Goal: Information Seeking & Learning: Find specific fact

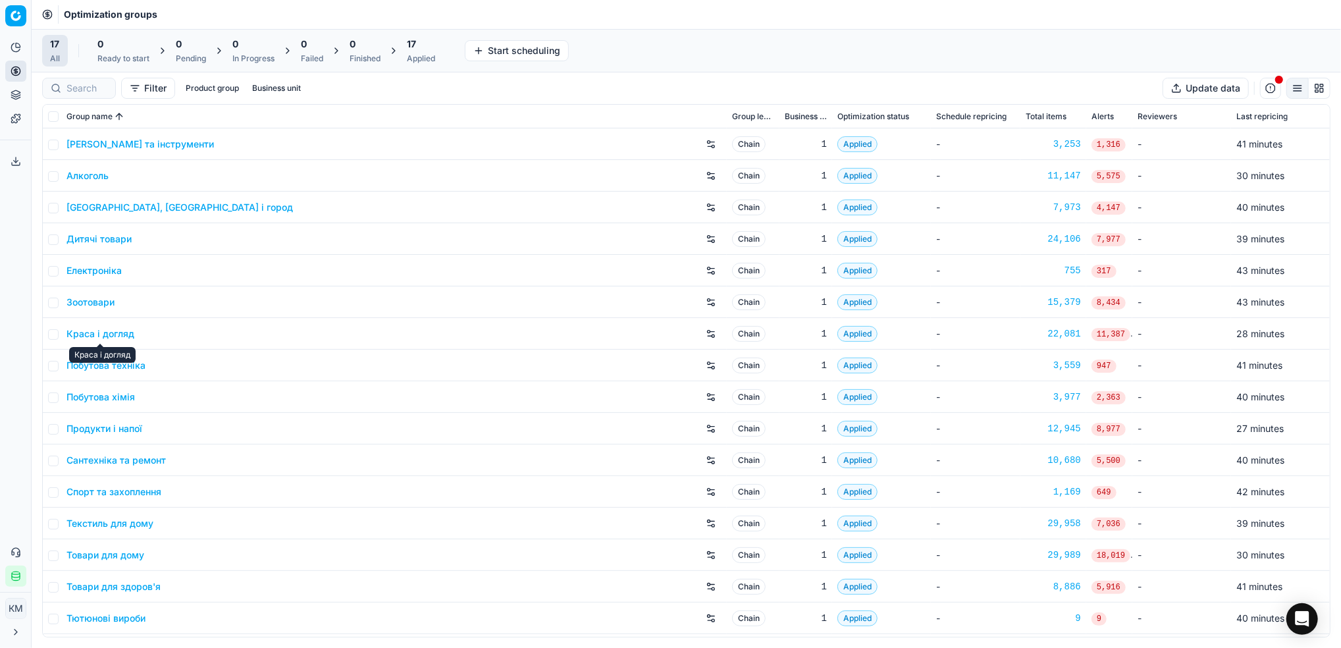
click at [110, 334] on link "Краса і догляд" at bounding box center [101, 333] width 68 height 13
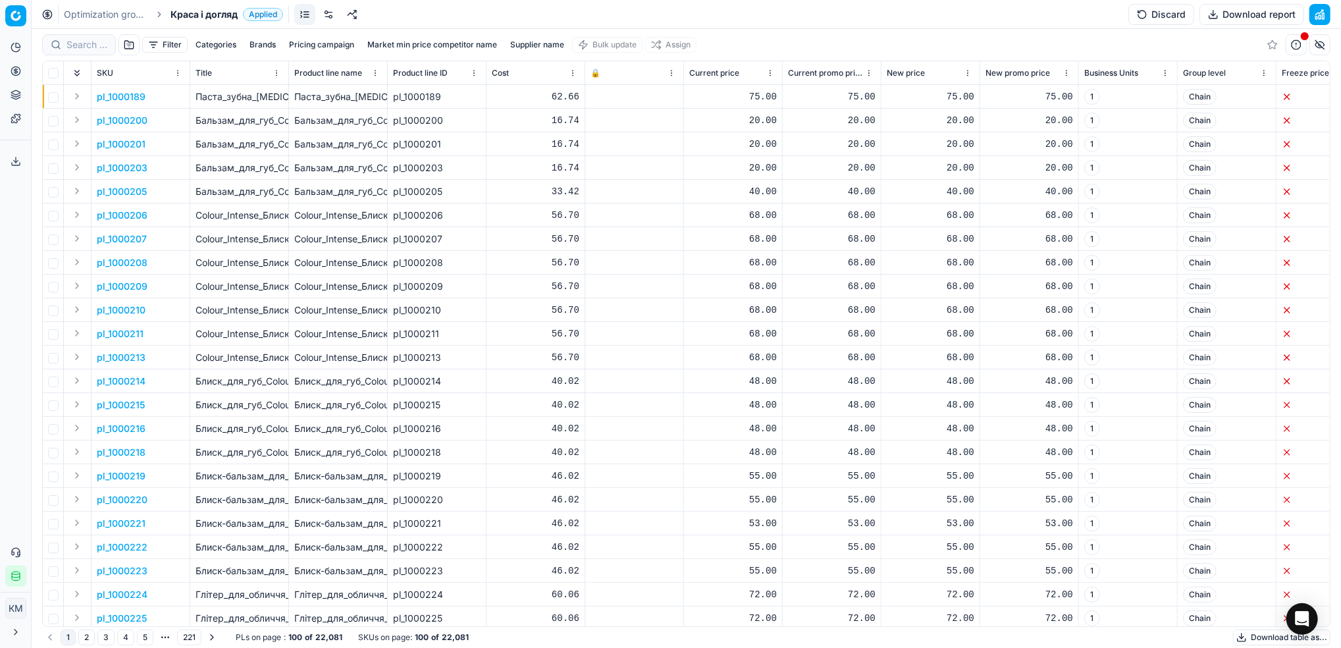
click at [530, 45] on button "Supplier name" at bounding box center [537, 45] width 65 height 16
click at [524, 91] on input at bounding box center [539, 93] width 144 height 20
type input "домінік"
click at [584, 194] on button "Apply" at bounding box center [600, 202] width 32 height 16
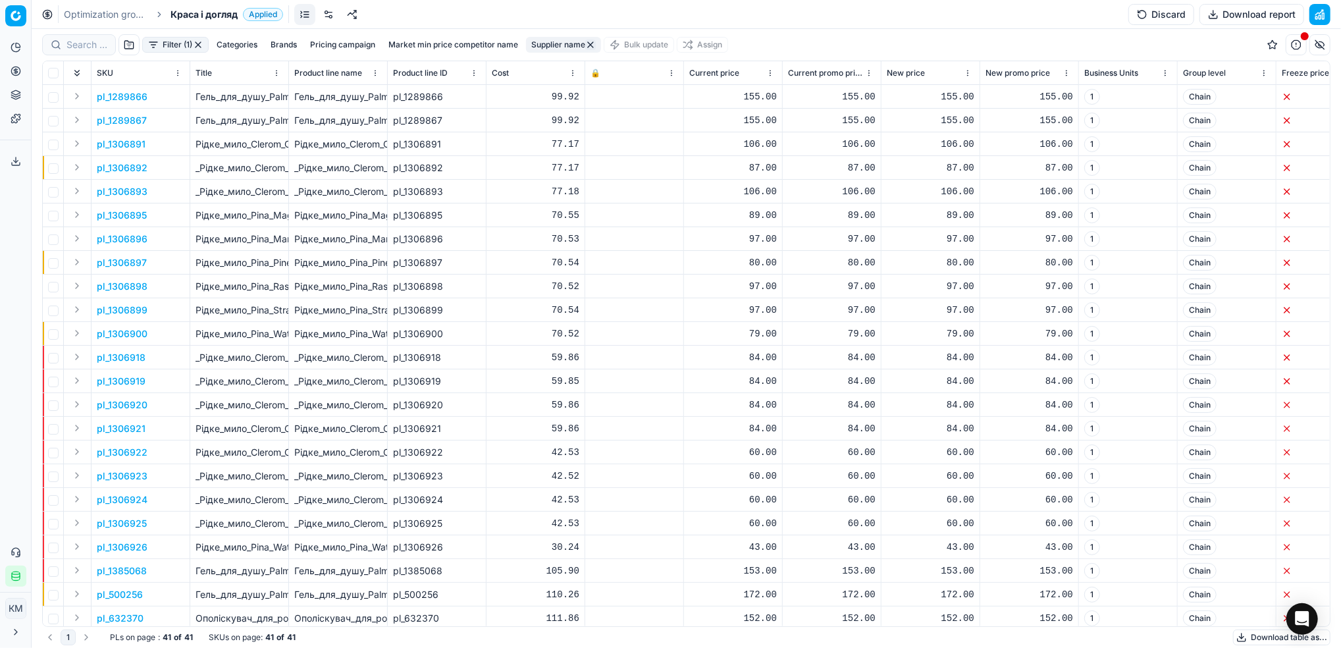
click at [1243, 636] on button "Download table as..." at bounding box center [1281, 638] width 97 height 16
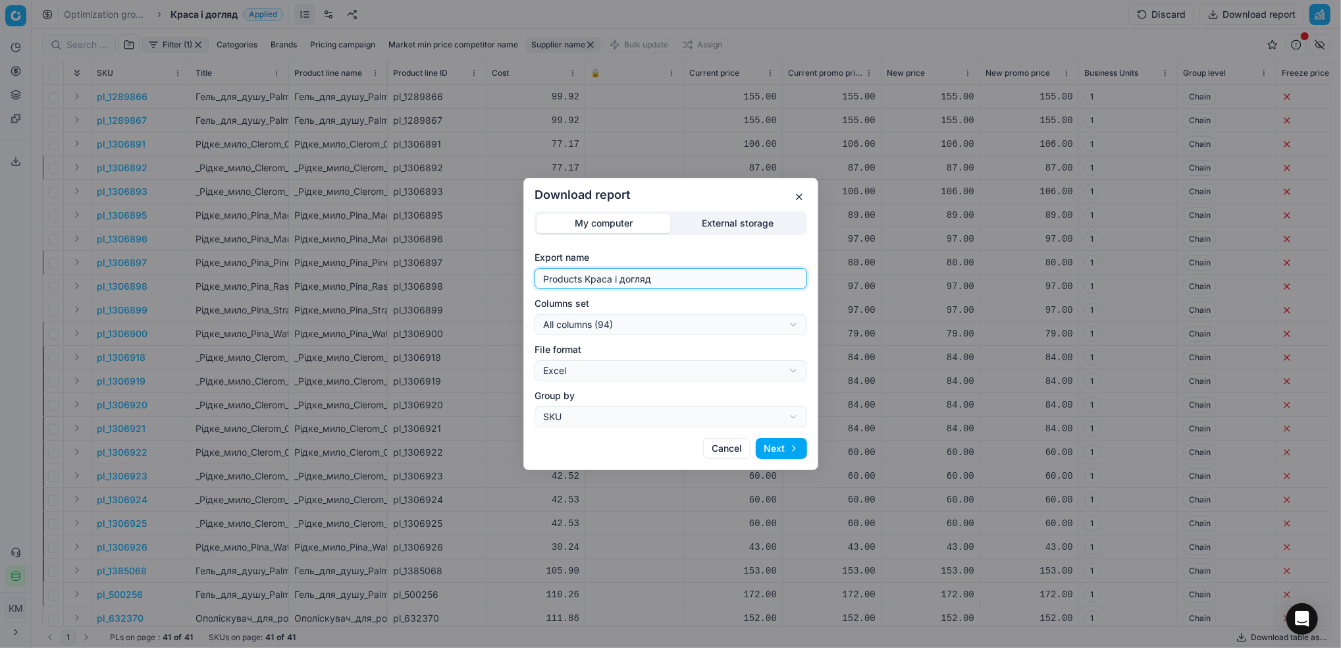
drag, startPoint x: 541, startPoint y: 265, endPoint x: 485, endPoint y: 258, distance: 56.4
click at [485, 258] on div "Download report My computer External storage Export name Products Краса і догля…" at bounding box center [670, 324] width 1341 height 648
type input "Колгейт"
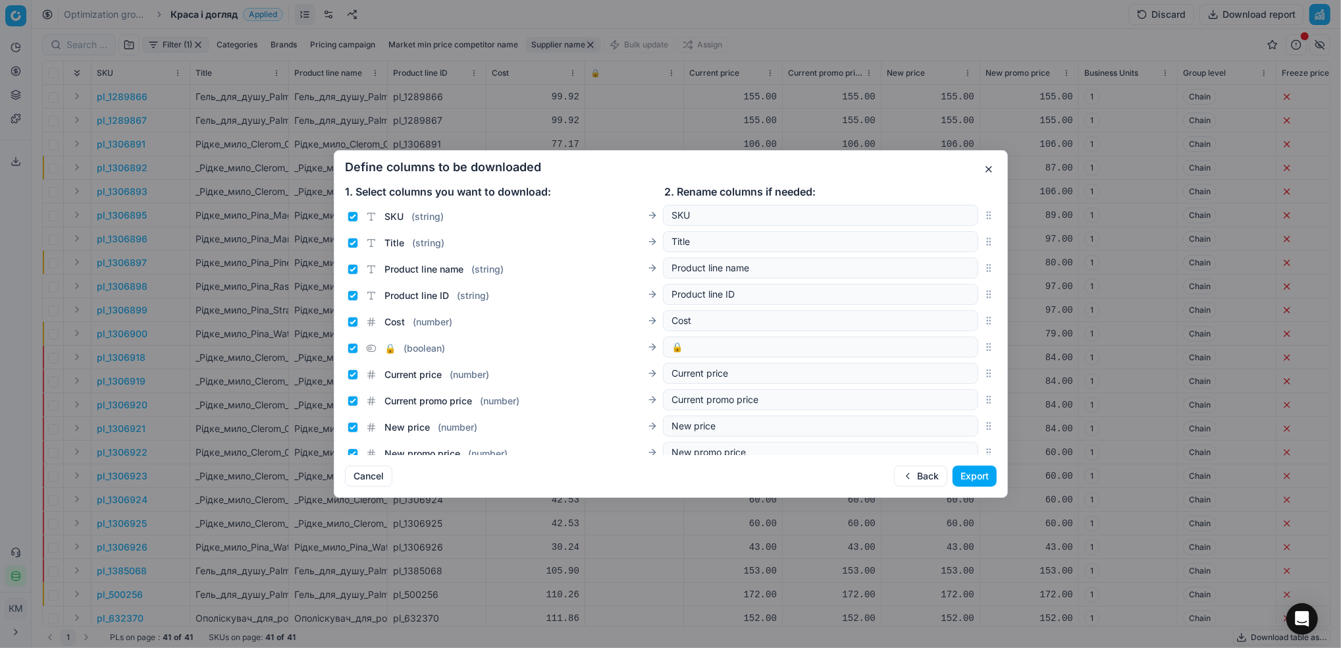
click at [966, 476] on button "Export" at bounding box center [975, 476] width 44 height 21
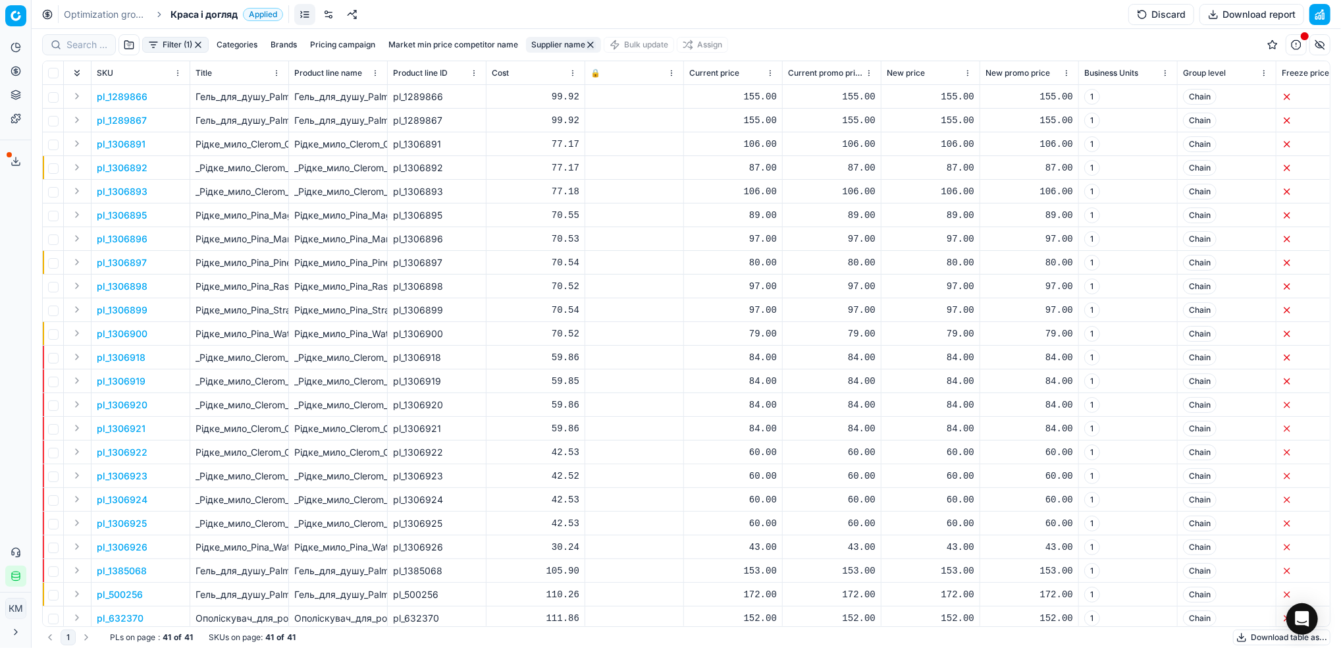
click at [11, 155] on span at bounding box center [9, 154] width 5 height 5
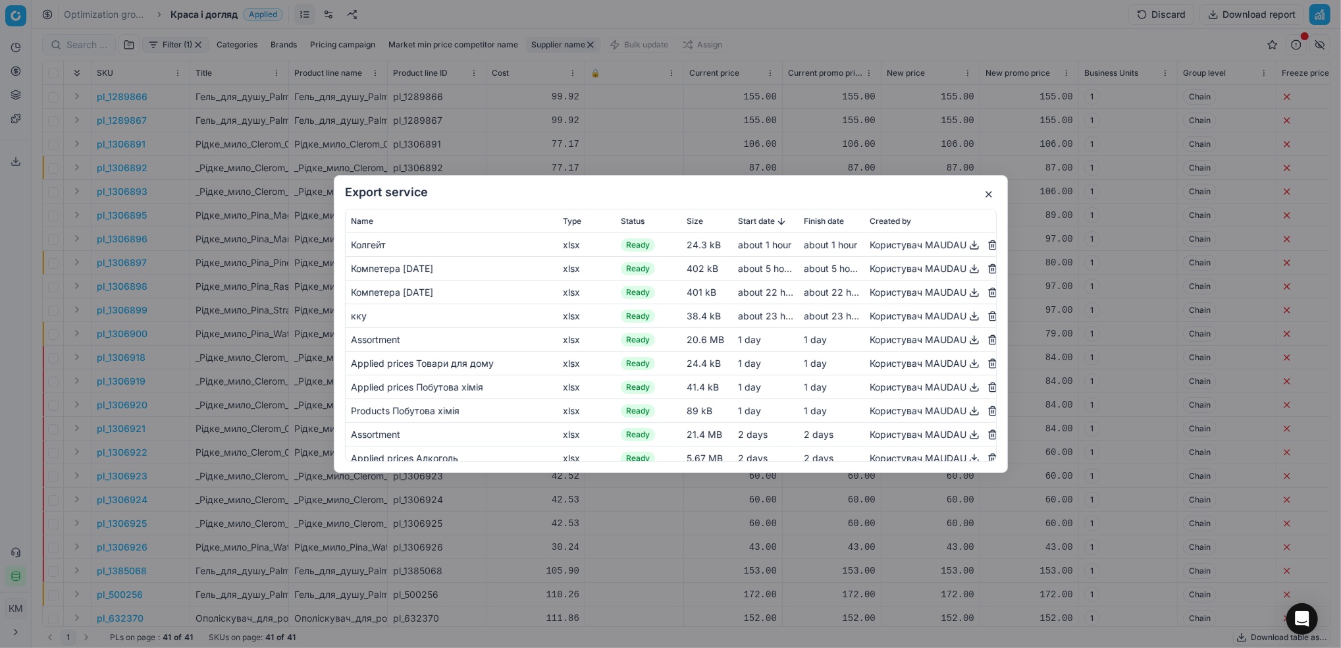
click at [967, 246] on button "button" at bounding box center [975, 245] width 16 height 16
click at [993, 195] on button "button" at bounding box center [989, 194] width 16 height 16
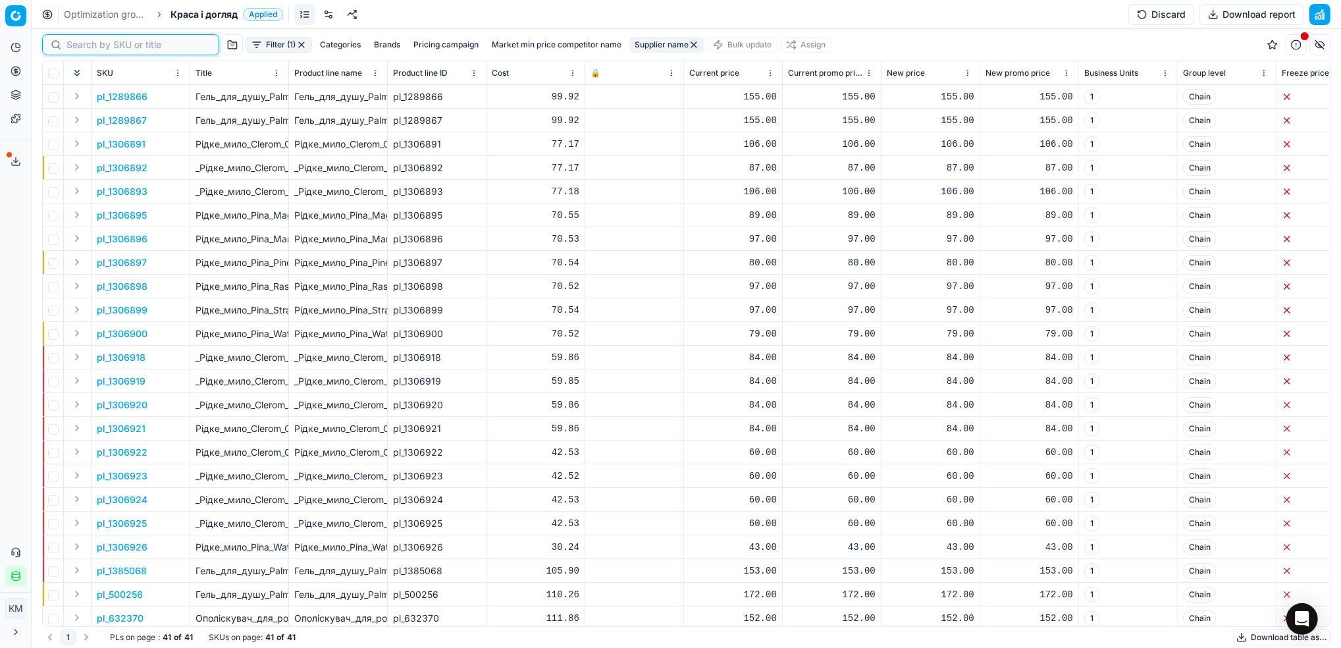
click at [70, 40] on input at bounding box center [139, 44] width 144 height 13
paste input "632399"
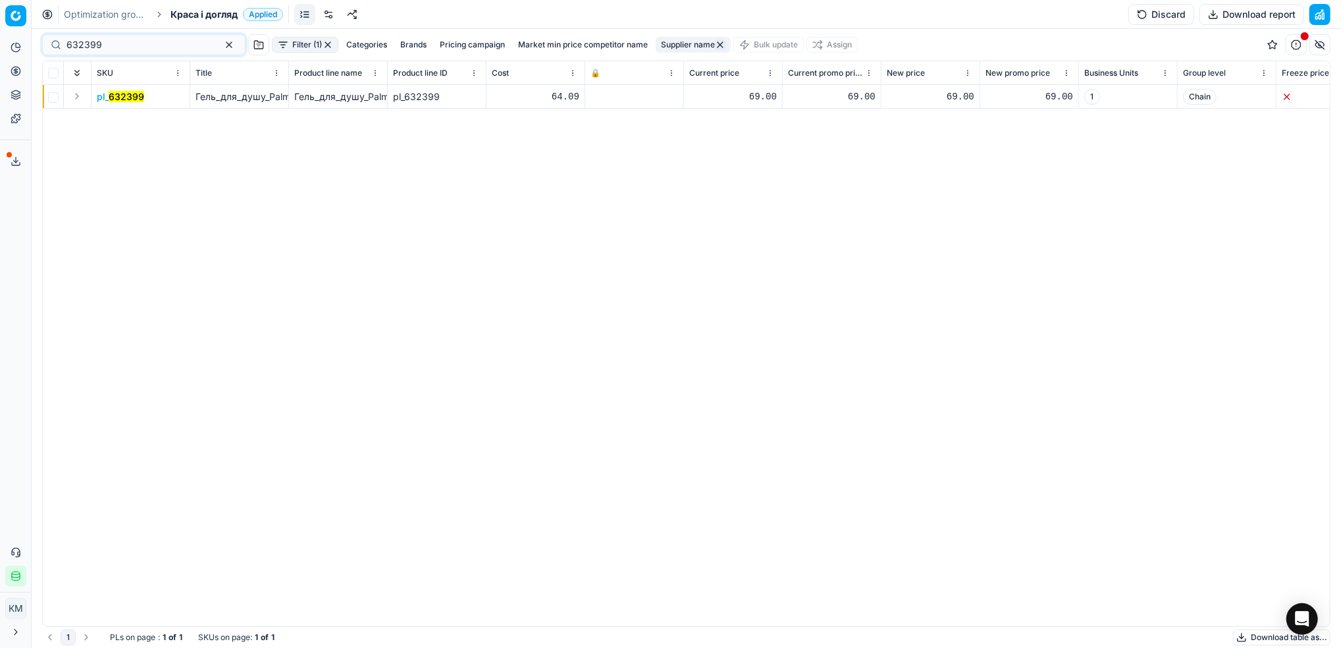
click at [122, 92] on mark "632399" at bounding box center [127, 96] width 36 height 11
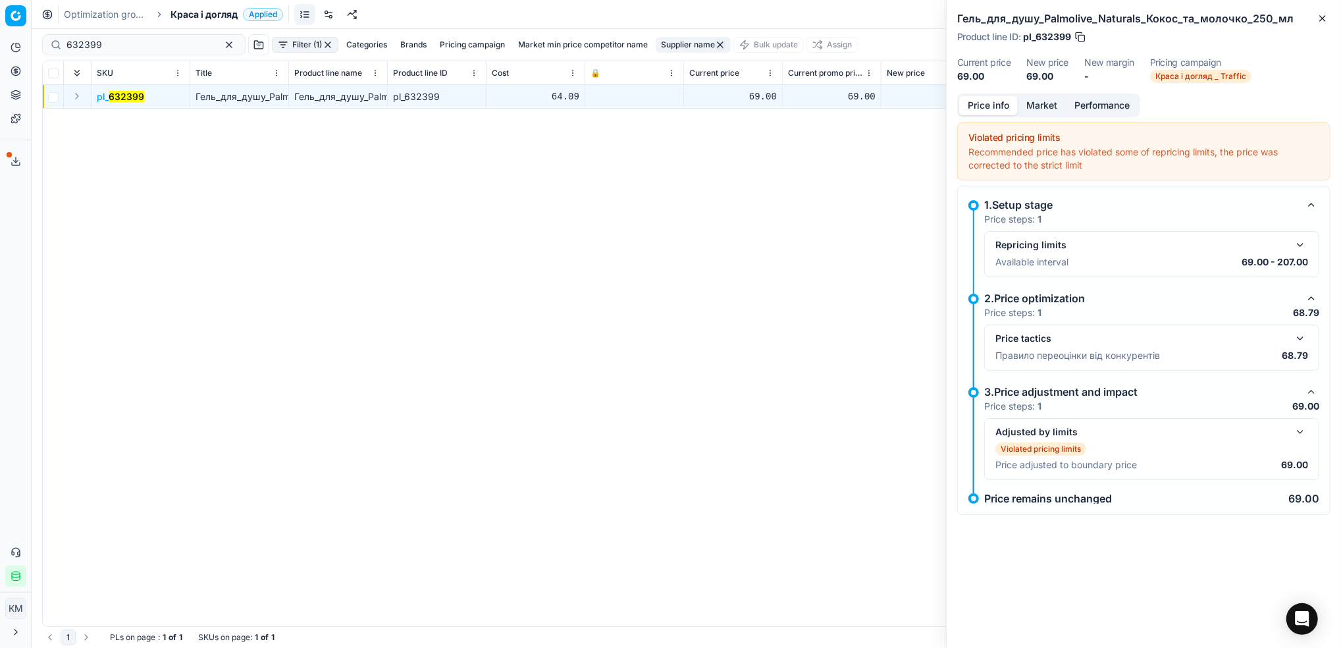
click at [1044, 101] on button "Market" at bounding box center [1042, 105] width 48 height 19
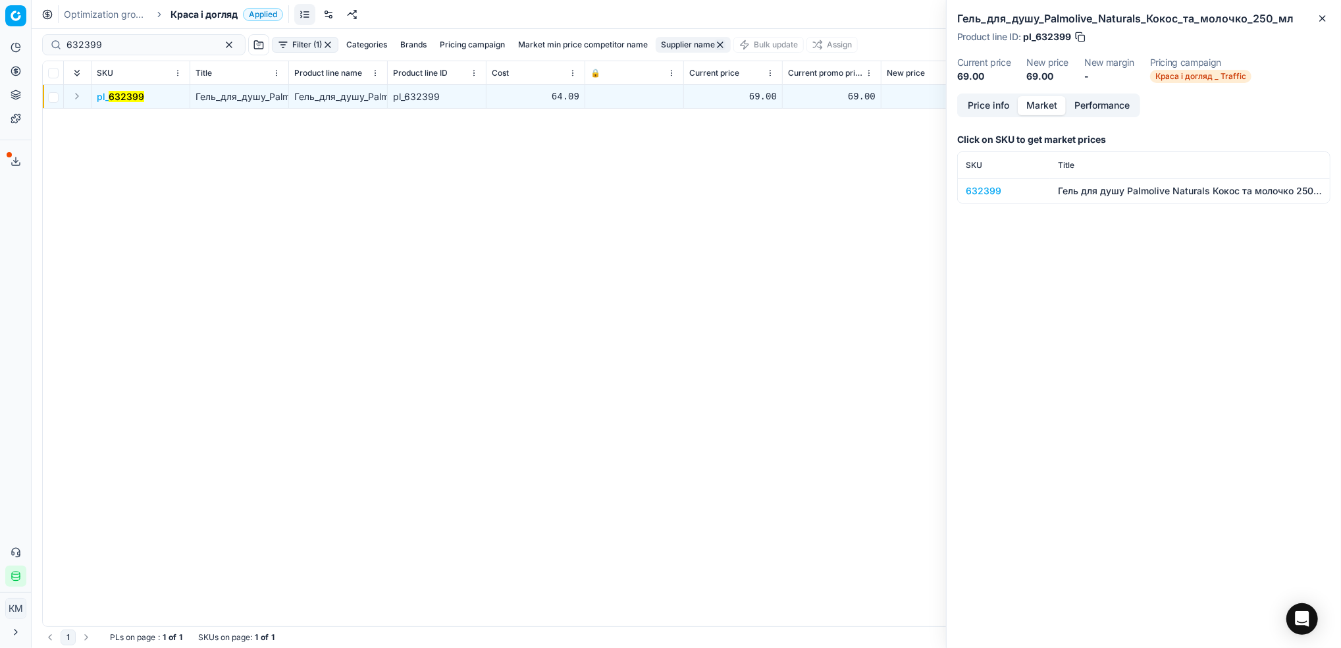
click at [994, 195] on div "632399" at bounding box center [1004, 190] width 76 height 13
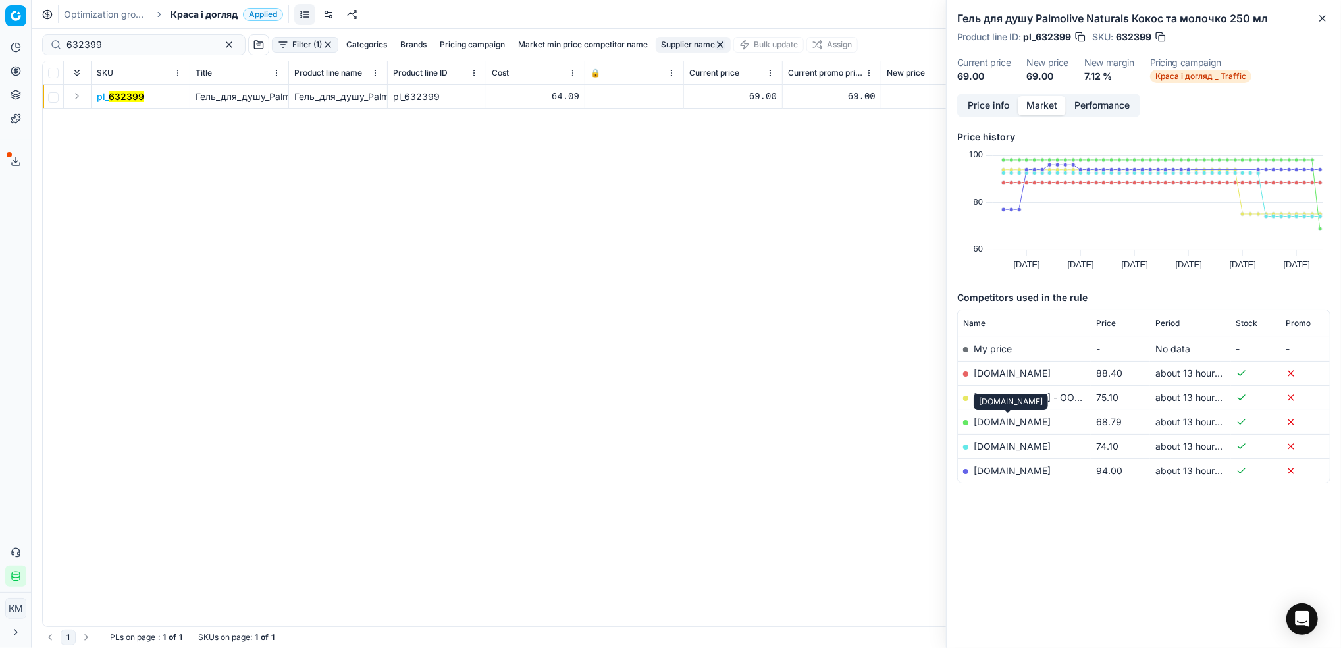
click at [1029, 423] on link "[DOMAIN_NAME]" at bounding box center [1012, 421] width 77 height 11
drag, startPoint x: 111, startPoint y: 49, endPoint x: 5, endPoint y: 28, distance: 108.1
click at [0, 34] on html "Pricing platform Analytics Pricing Product portfolio Templates Export service 7…" at bounding box center [670, 324] width 1341 height 648
paste input "404"
type input "632404"
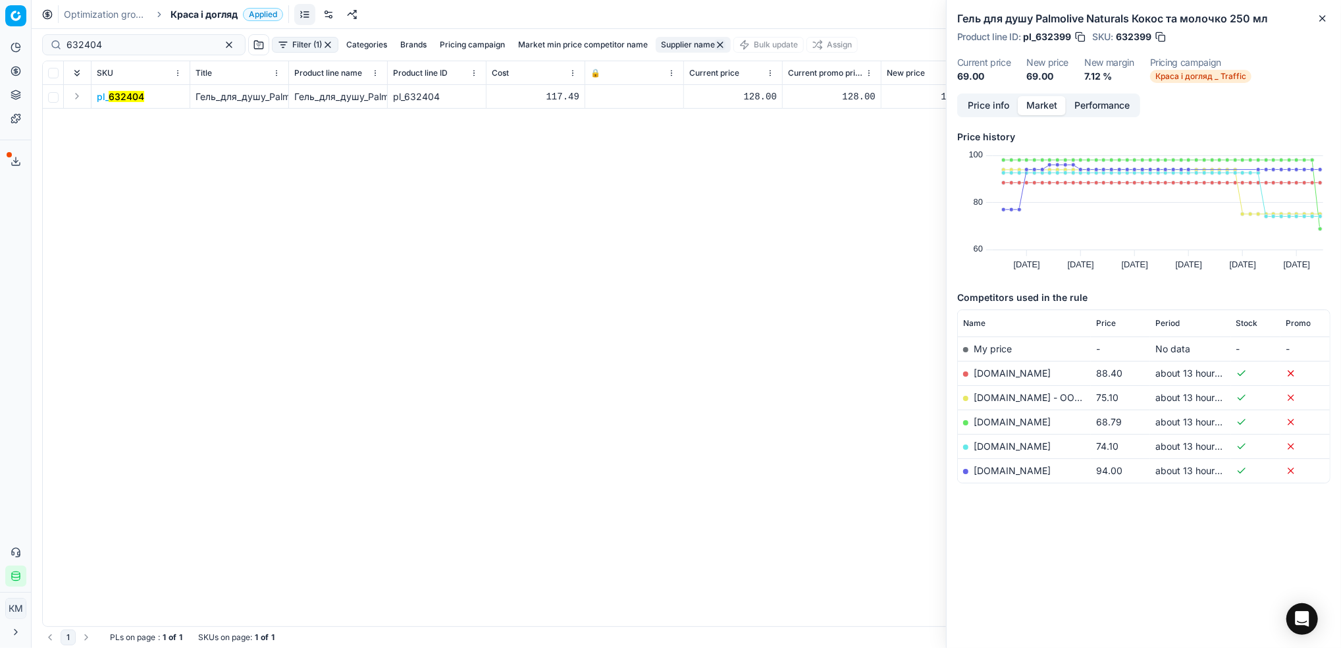
click at [134, 103] on span "pl_ 632404" at bounding box center [120, 96] width 47 height 13
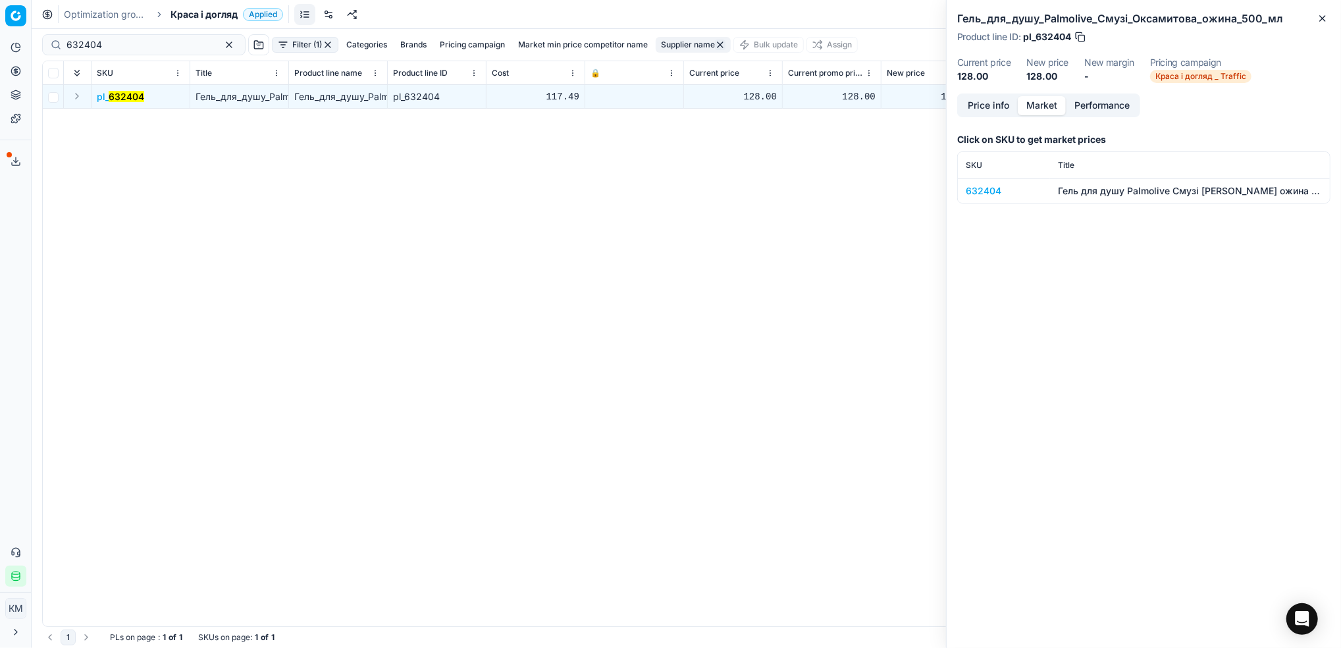
click at [981, 191] on div "632404" at bounding box center [1004, 190] width 76 height 13
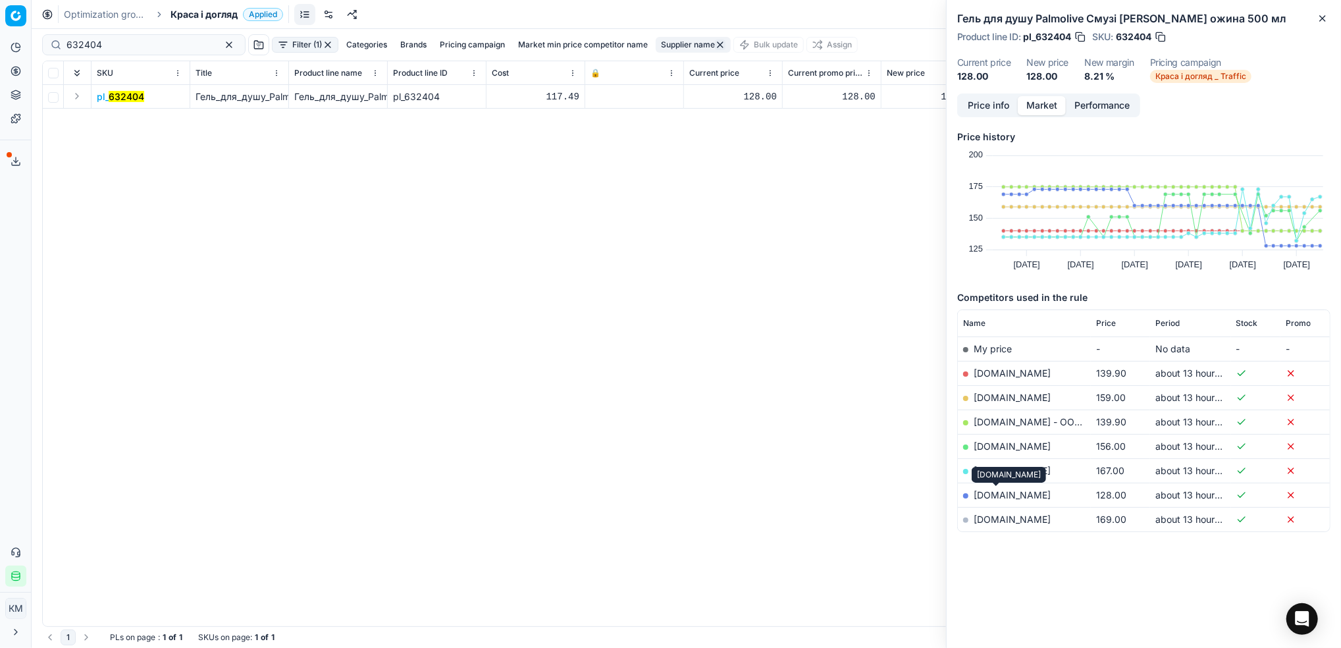
click at [1007, 492] on link "[DOMAIN_NAME]" at bounding box center [1012, 494] width 77 height 11
